Goal: Information Seeking & Learning: Check status

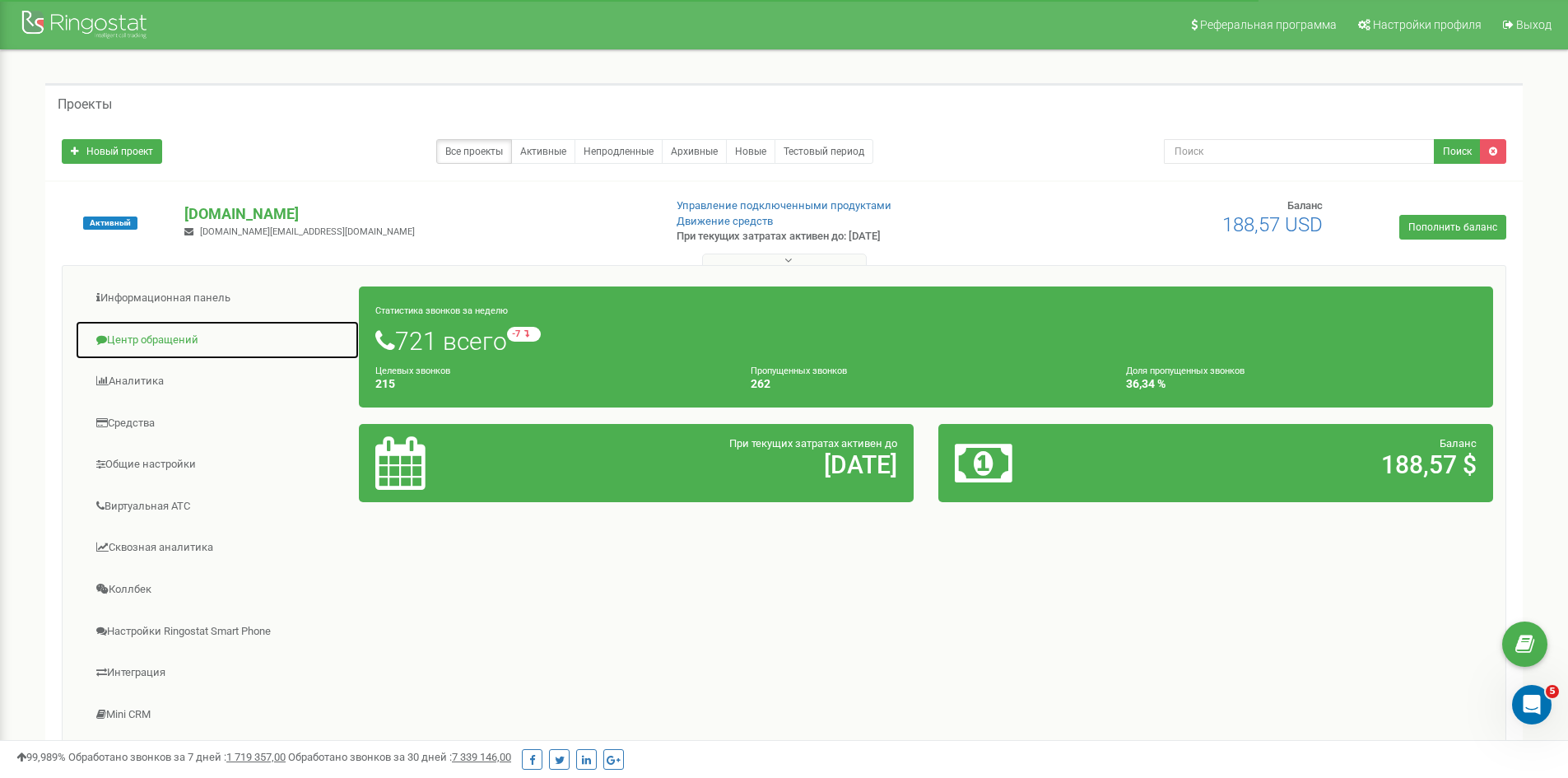
click at [177, 349] on link "Центр обращений" at bounding box center [217, 340] width 284 height 40
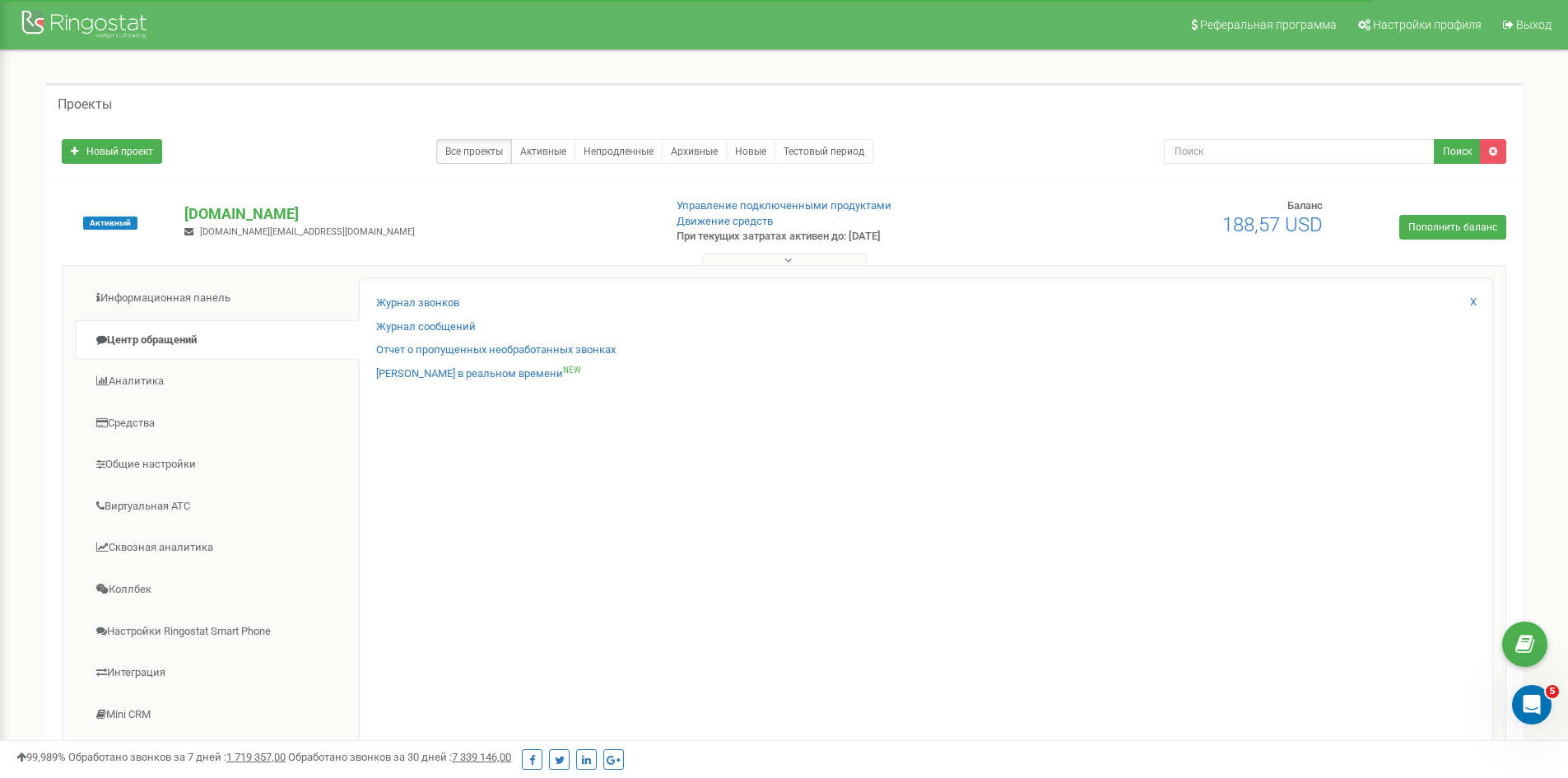
click at [372, 300] on div "Журнал звонков Журнал сообщений Отчет о пропущенных необработанных звонках Звон…" at bounding box center [926, 537] width 1134 height 517
click at [381, 300] on link "Журнал звонков" at bounding box center [417, 303] width 83 height 16
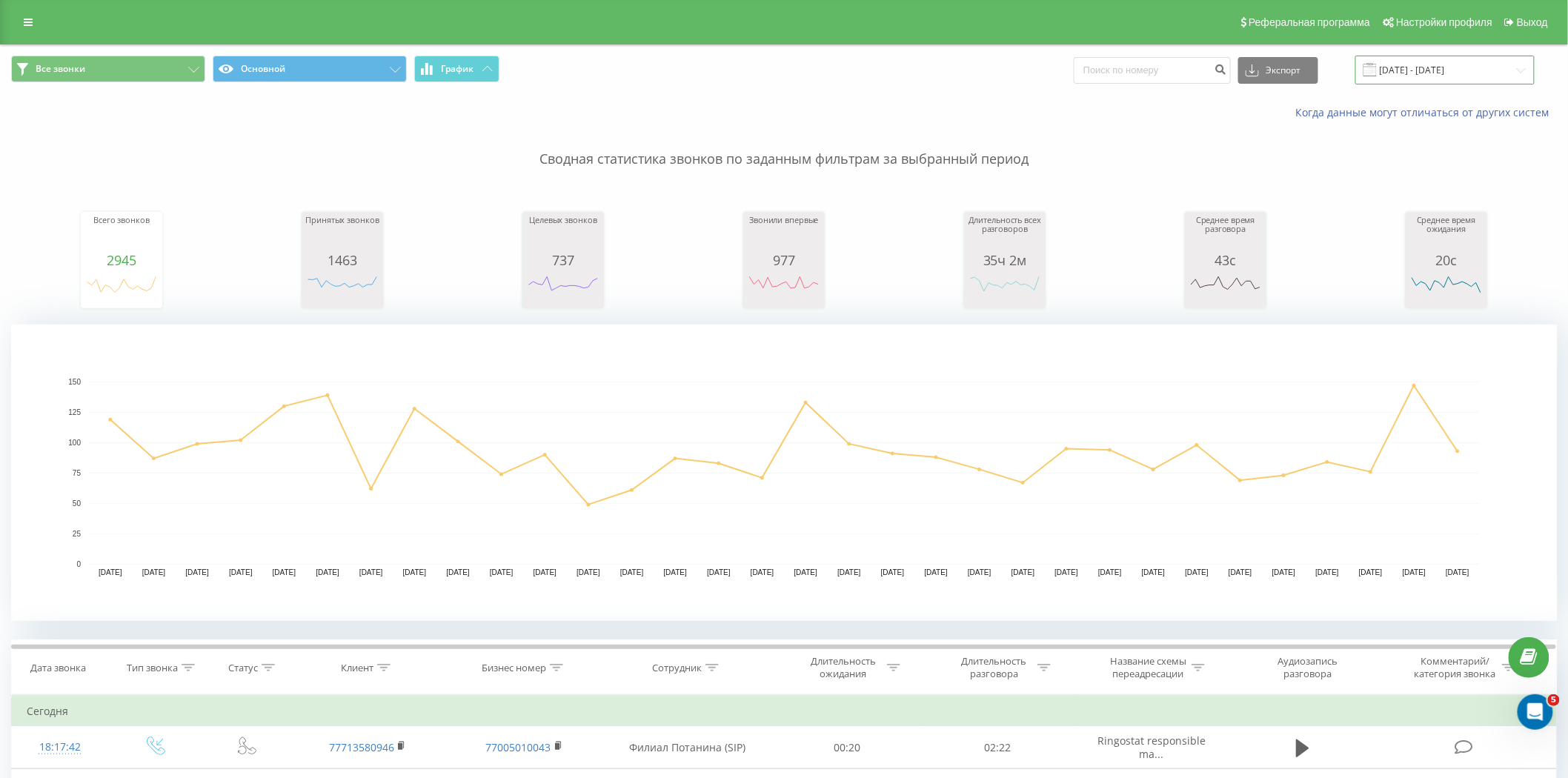
click at [1406, 62] on input "19.07.2025 - 19.08.2025" at bounding box center [1445, 70] width 180 height 29
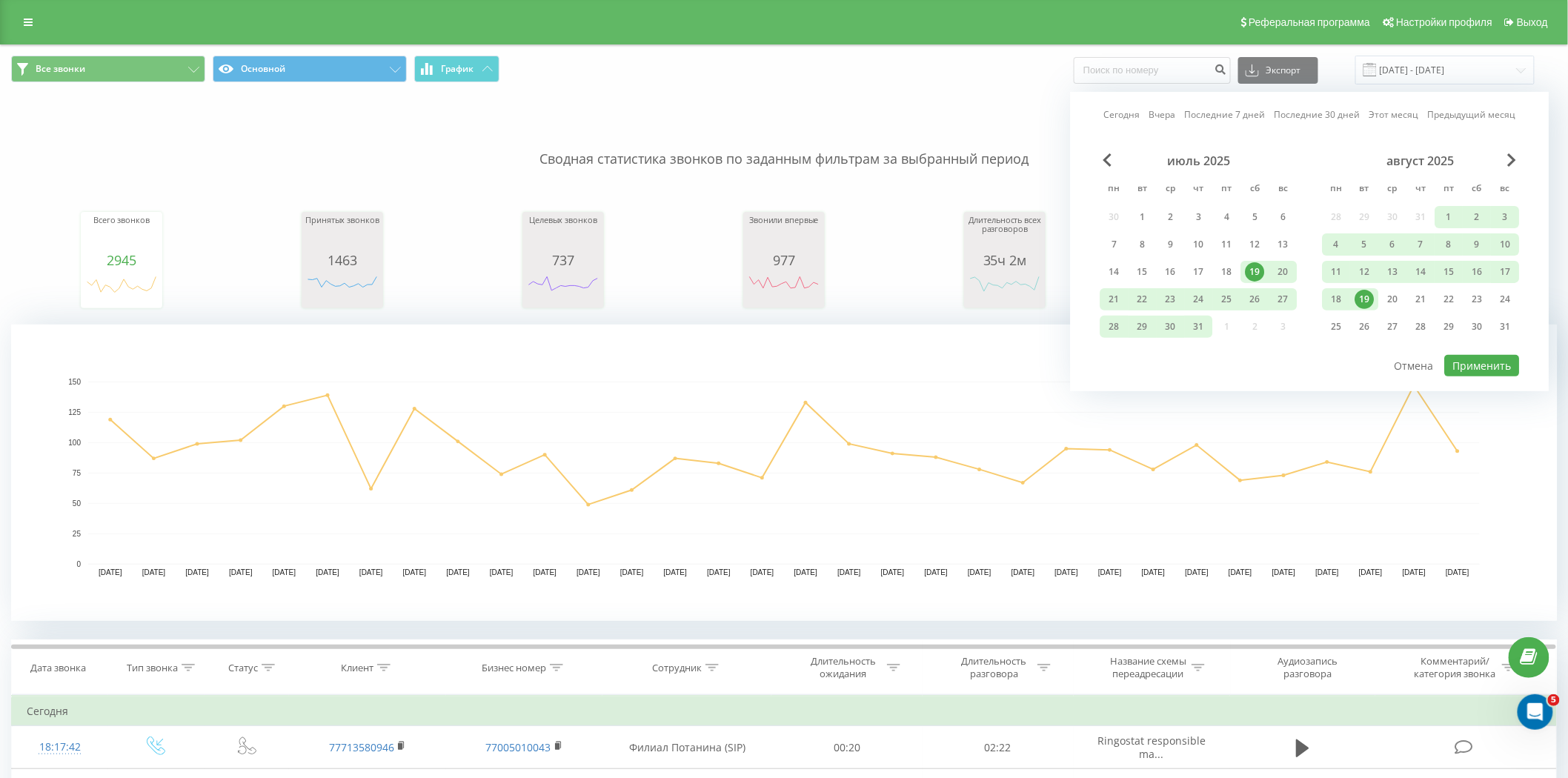
click at [1364, 301] on div "19" at bounding box center [1365, 299] width 19 height 19
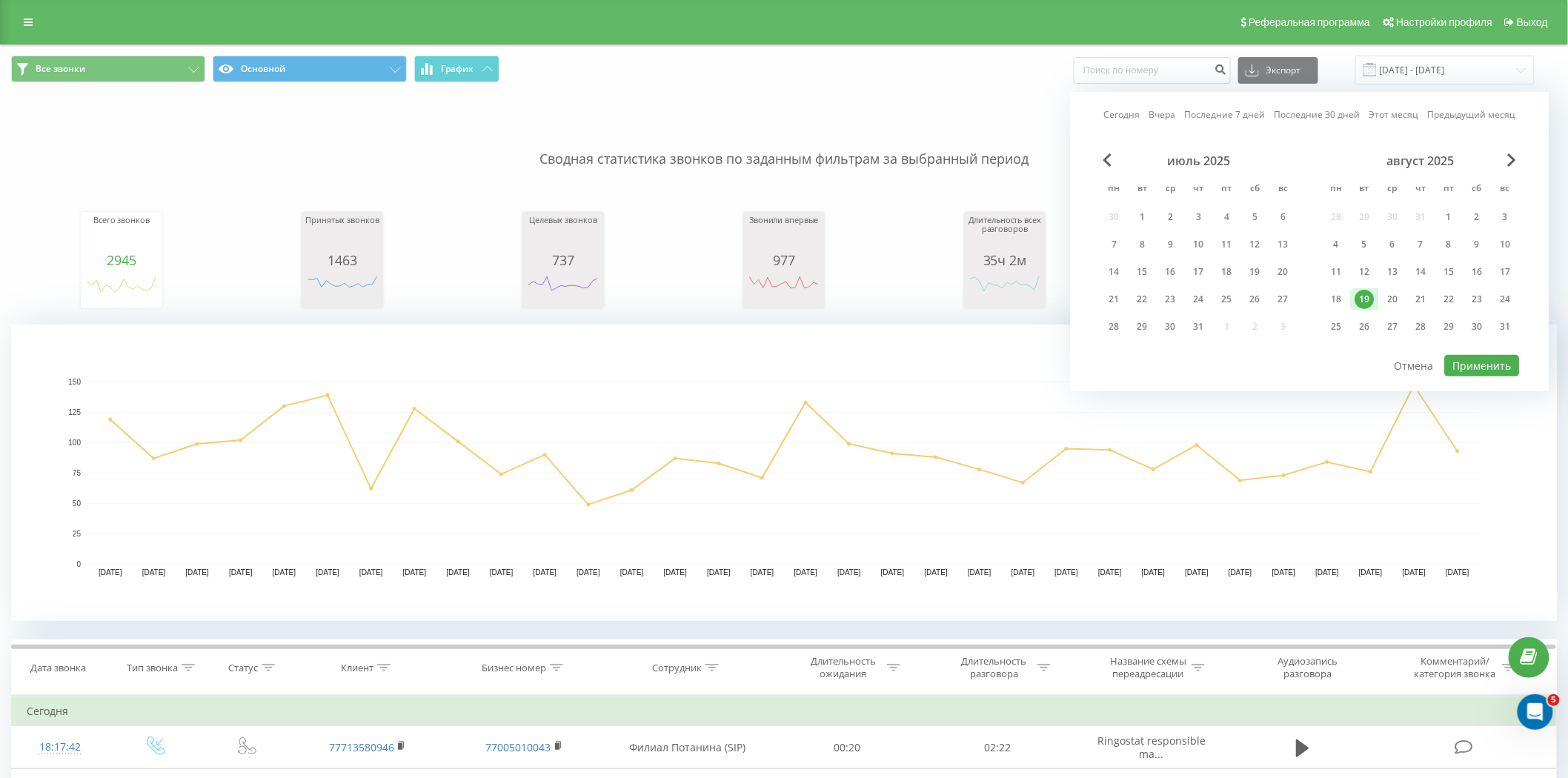
click at [1364, 301] on div "19" at bounding box center [1365, 299] width 19 height 19
click at [1461, 363] on button "Применить" at bounding box center [1482, 365] width 75 height 21
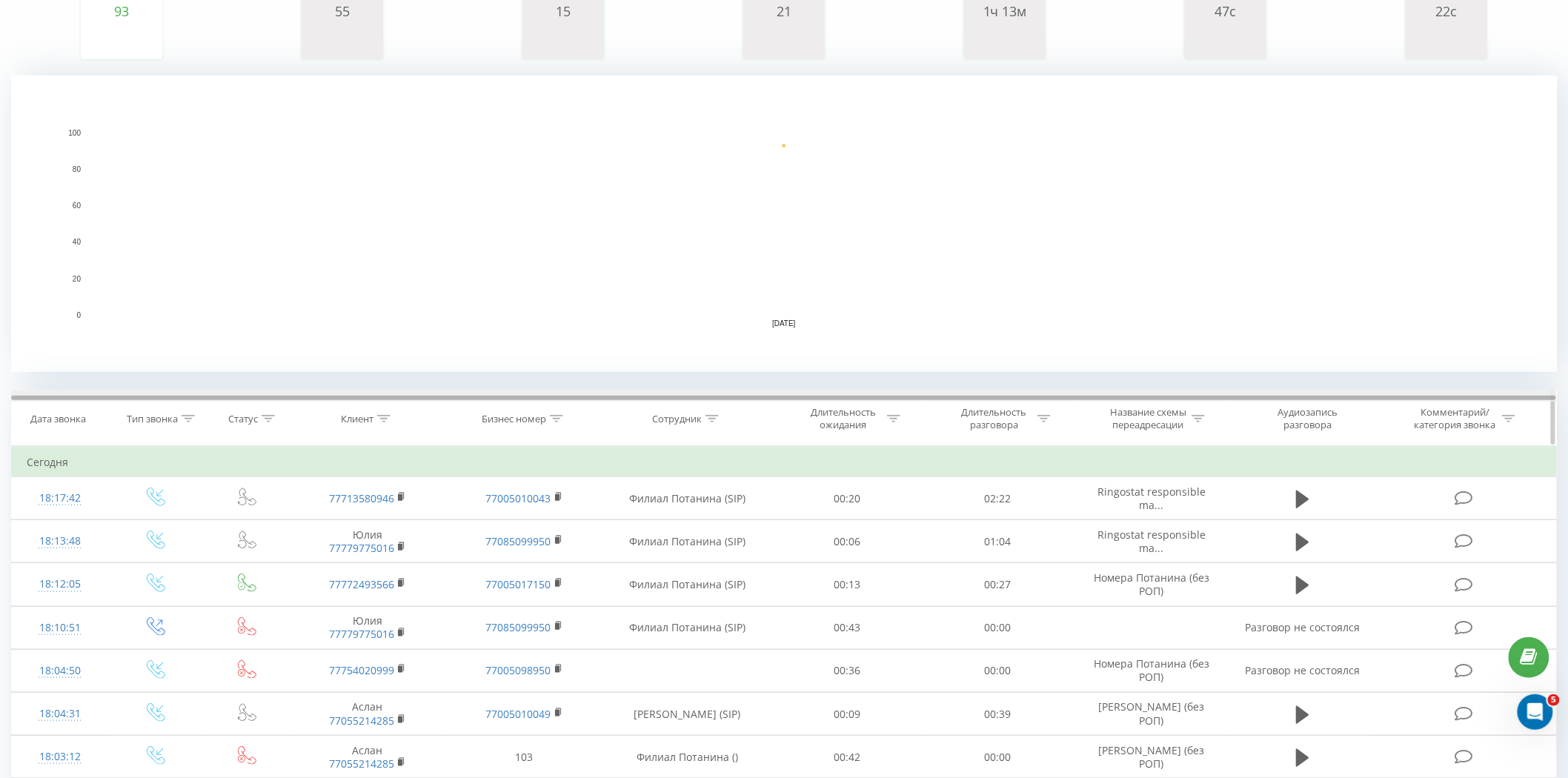
scroll to position [246, 0]
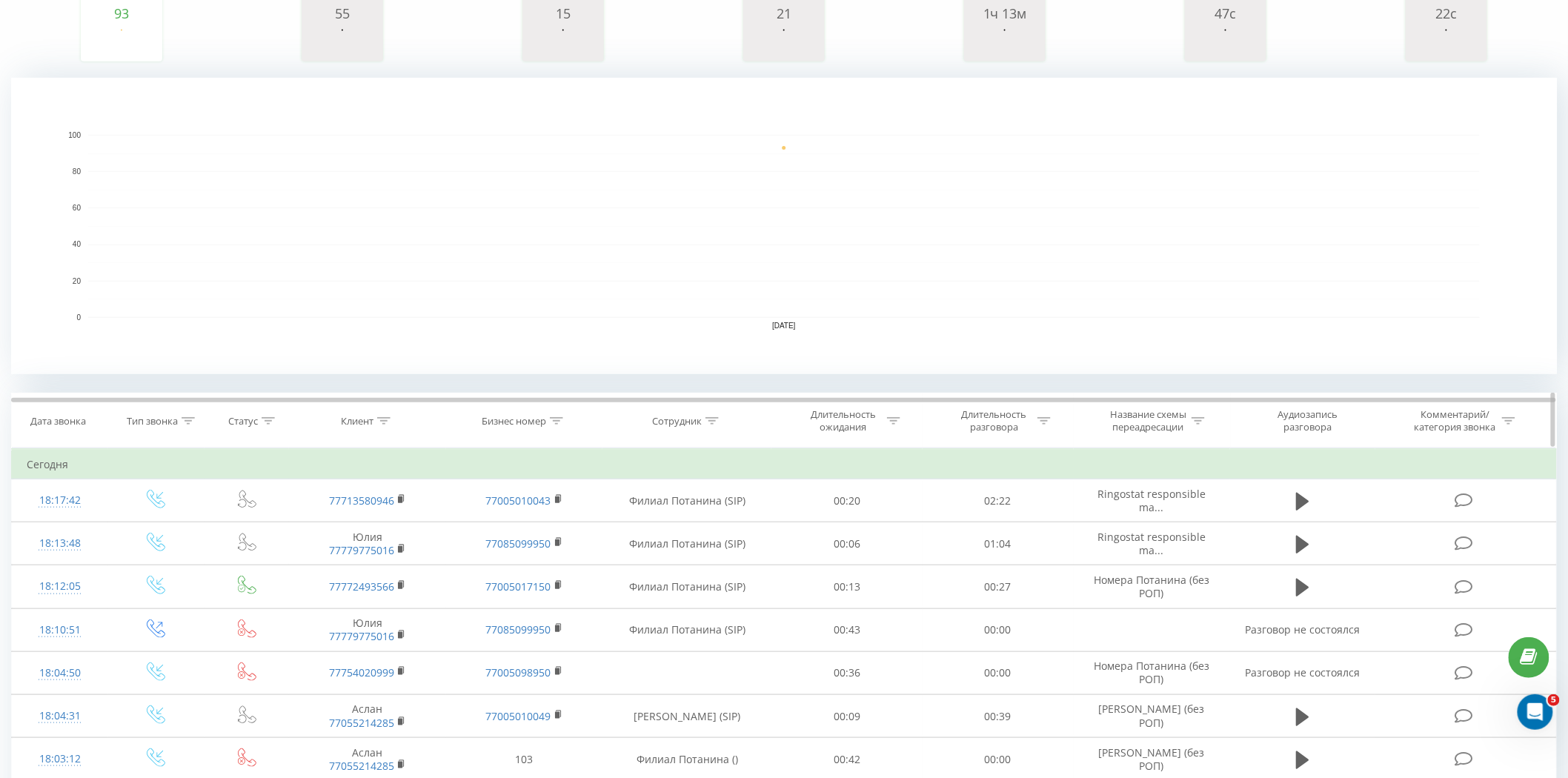
click at [272, 422] on icon at bounding box center [267, 421] width 13 height 7
click at [282, 516] on div "Введите значение" at bounding box center [246, 528] width 130 height 28
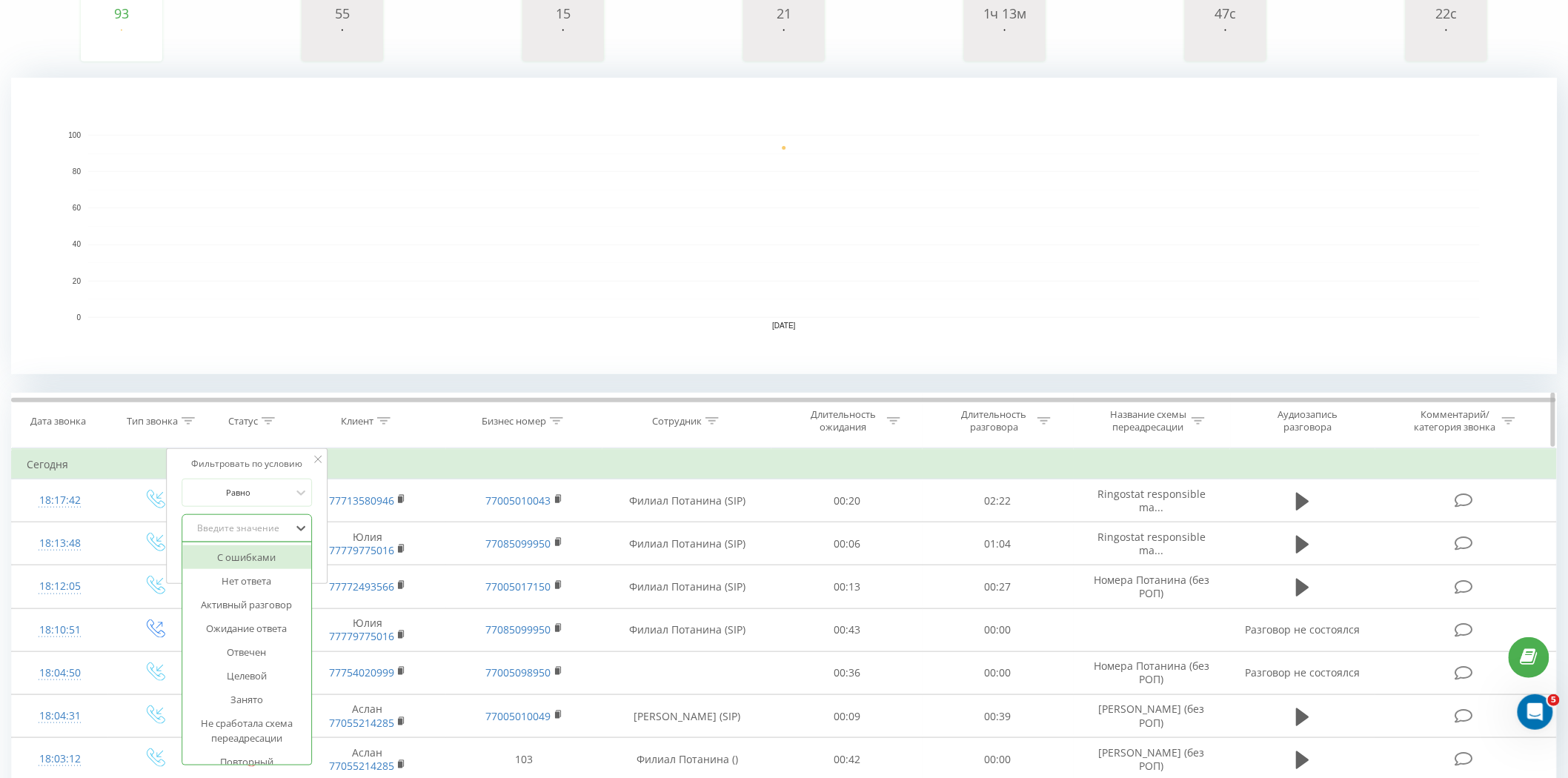
click at [294, 423] on div "Клиент" at bounding box center [367, 422] width 158 height 12
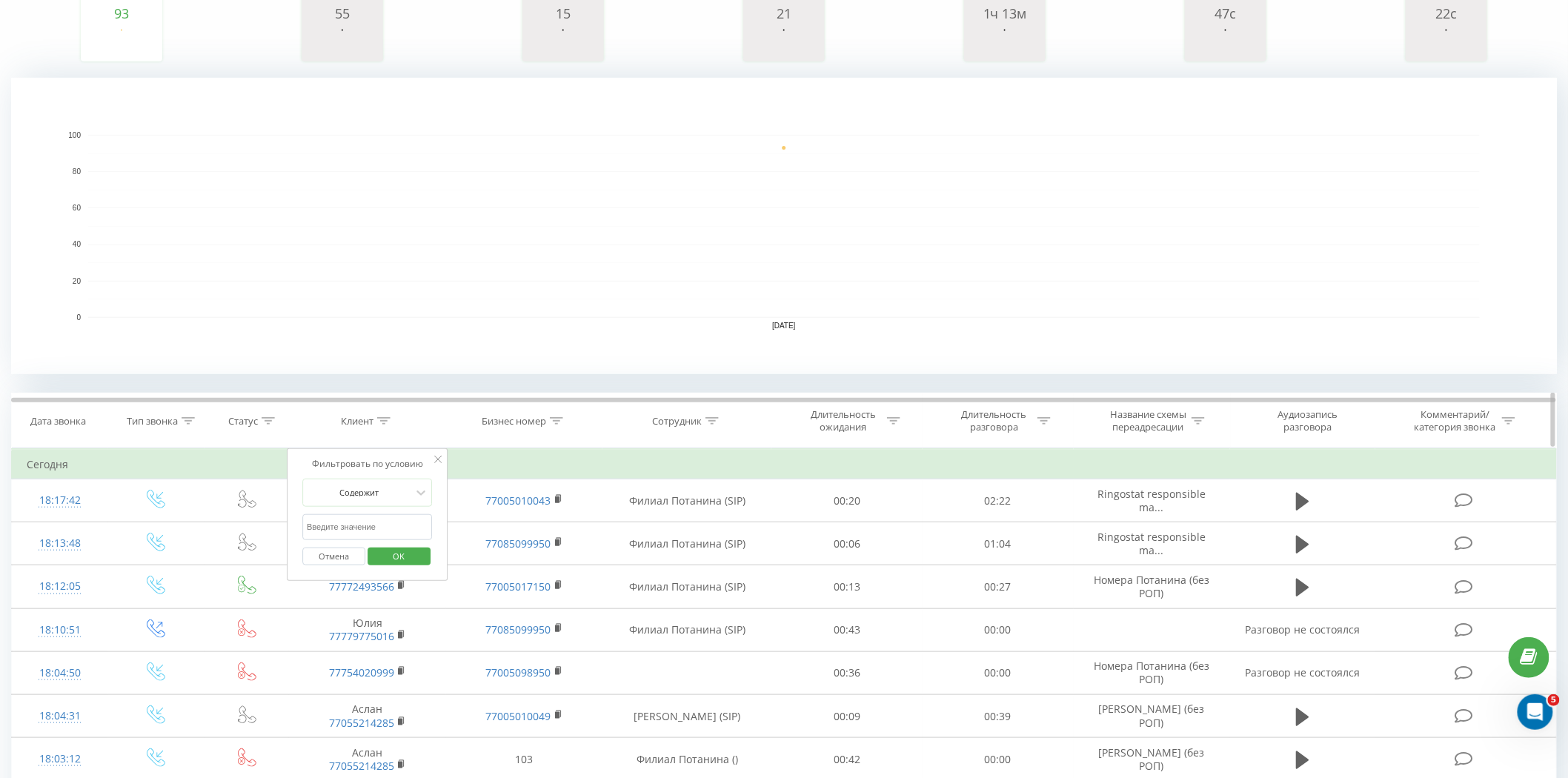
click at [272, 419] on icon at bounding box center [267, 421] width 13 height 7
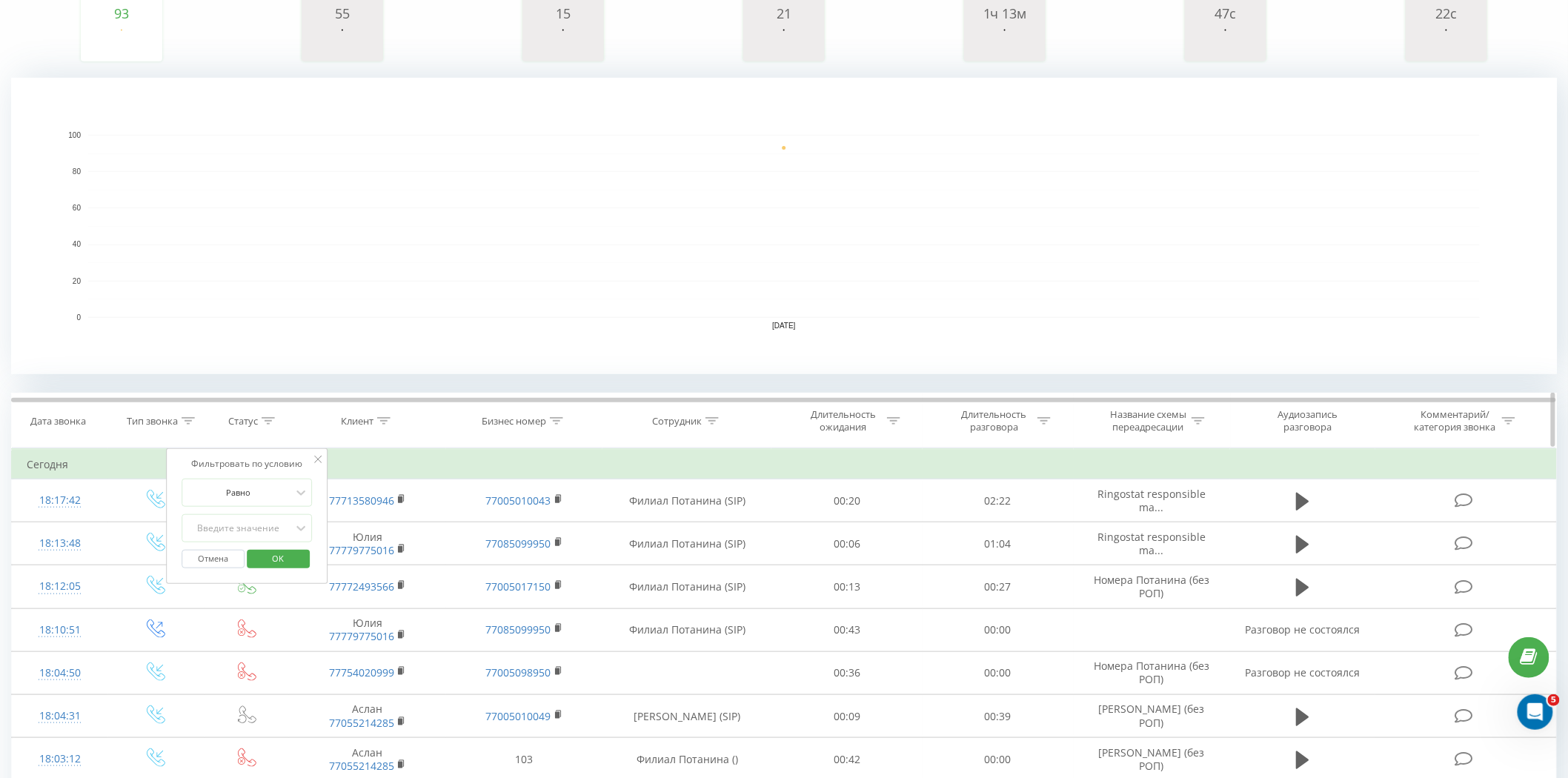
click at [451, 407] on th "Бизнес номер" at bounding box center [524, 421] width 158 height 55
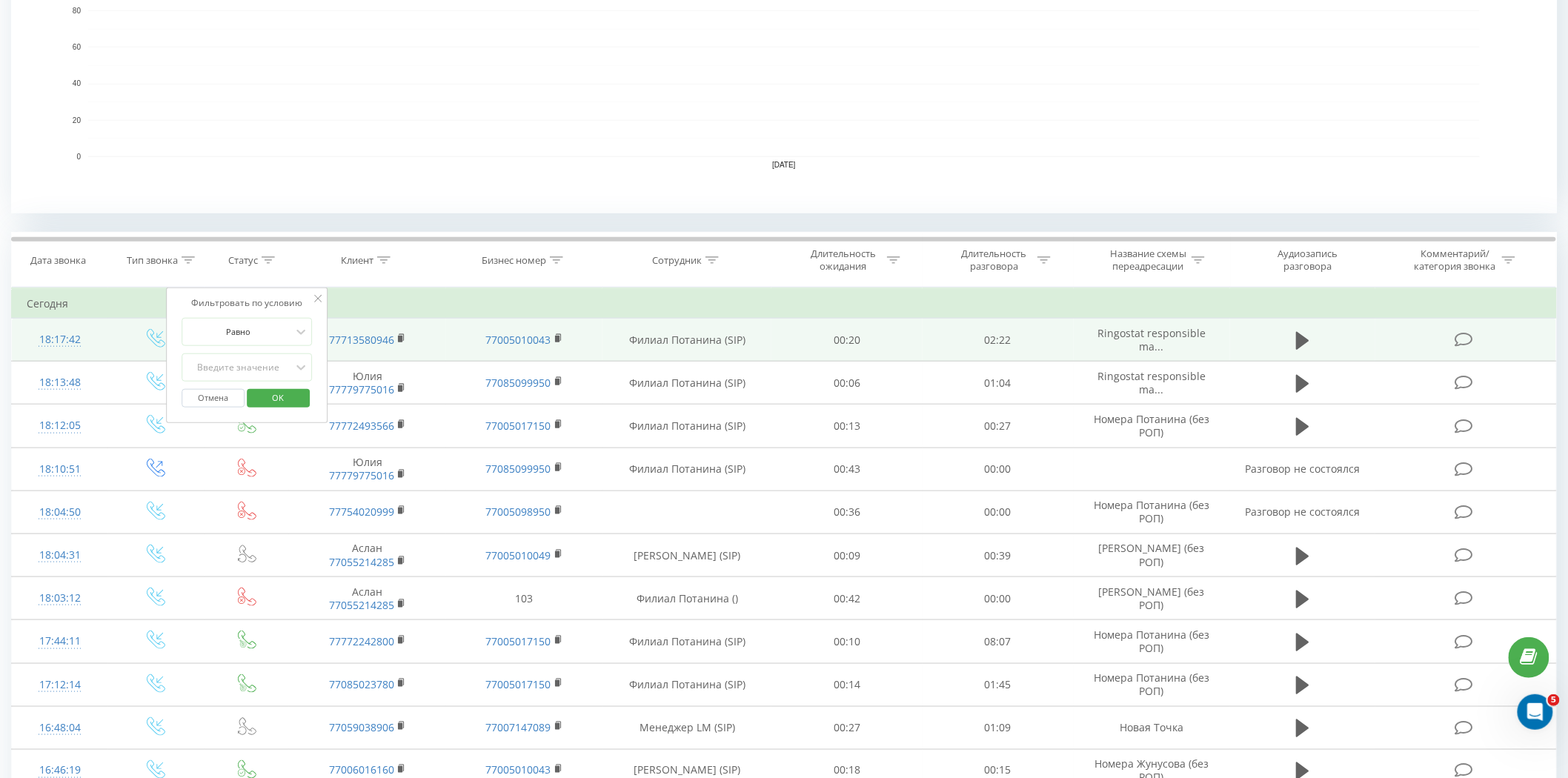
scroll to position [411, 0]
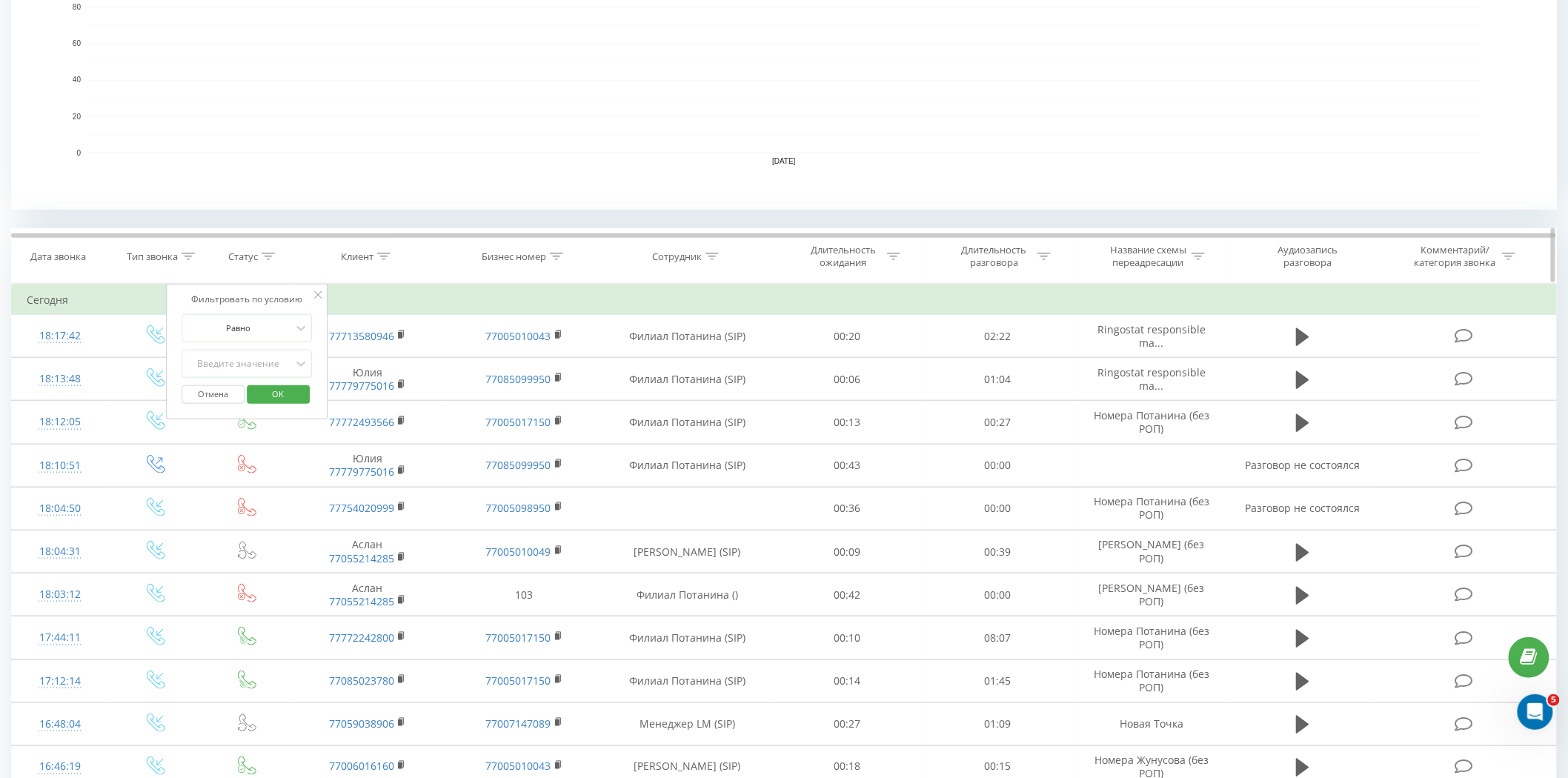
click at [618, 251] on div "Сотрудник" at bounding box center [688, 257] width 169 height 12
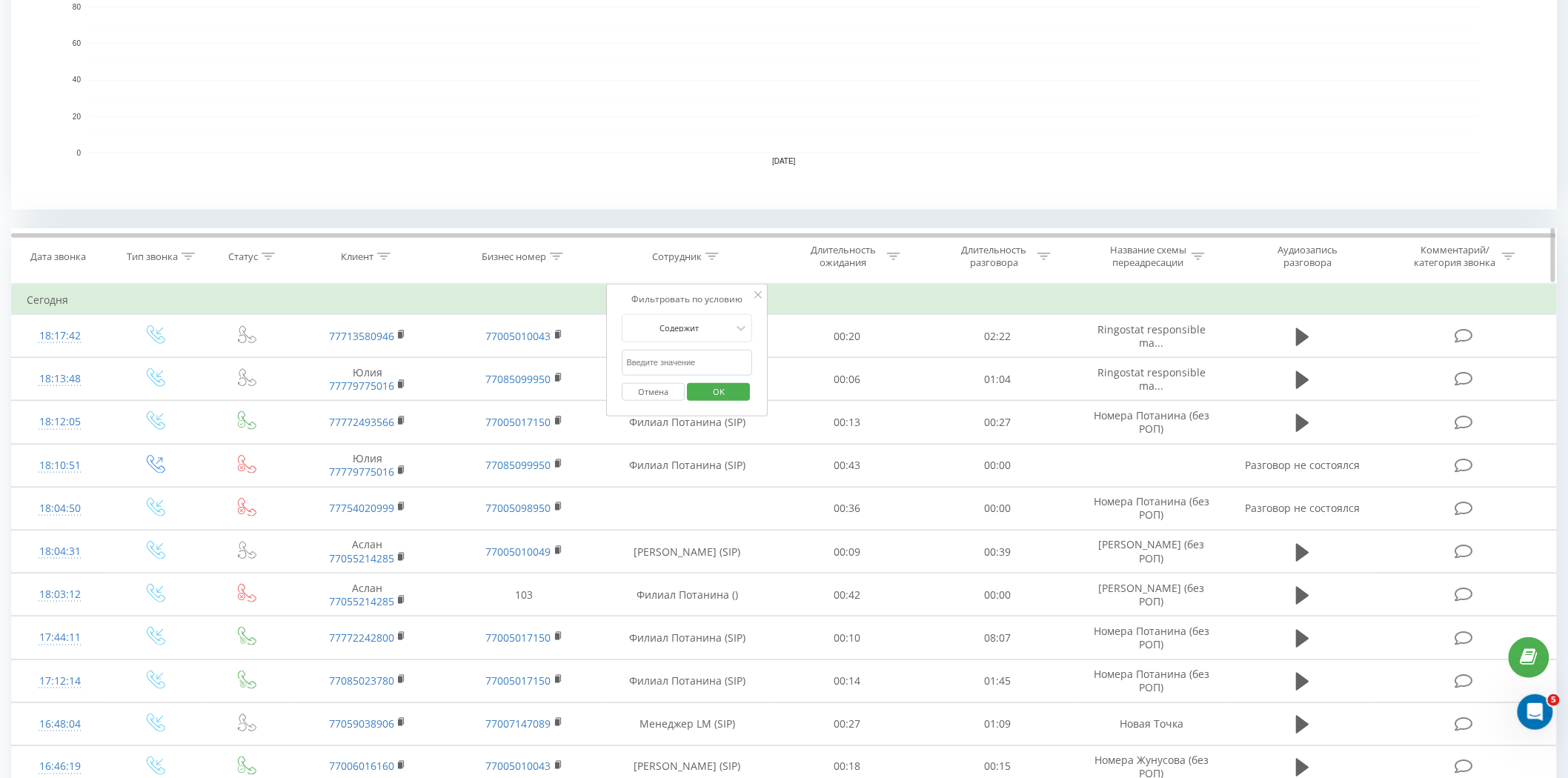
click at [715, 254] on icon at bounding box center [712, 256] width 13 height 7
click at [692, 363] on input "text" at bounding box center [687, 362] width 130 height 26
type input "LM"
click at [697, 394] on button "OK" at bounding box center [719, 392] width 63 height 18
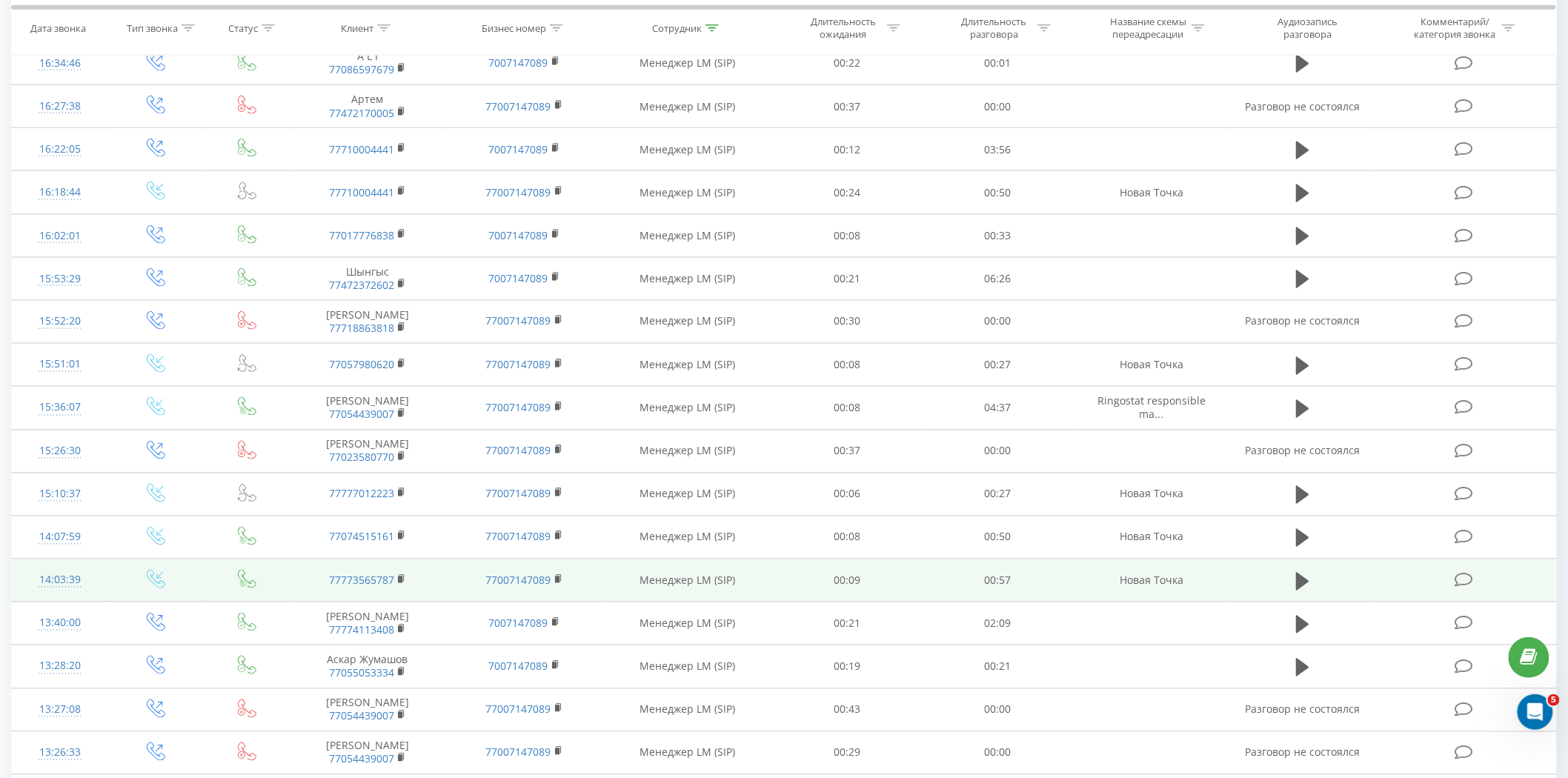
scroll to position [953, 0]
